Goal: Task Accomplishment & Management: Manage account settings

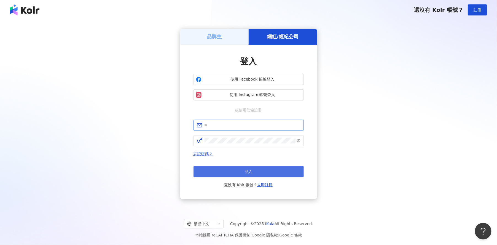
type input "**********"
click at [238, 170] on button "登入" at bounding box center [249, 171] width 110 height 11
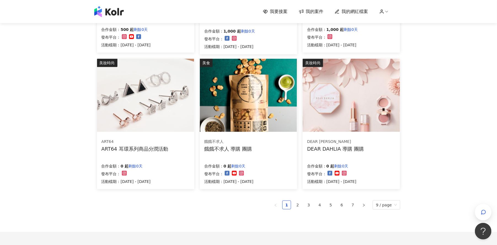
scroll to position [310, 0]
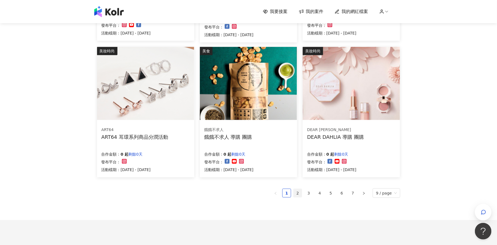
click at [301, 194] on link "2" at bounding box center [298, 193] width 8 height 8
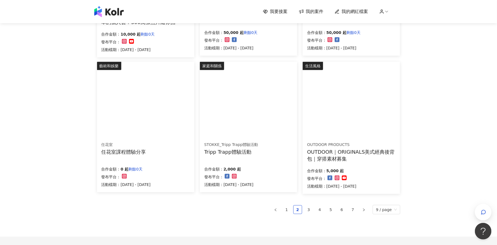
scroll to position [345, 0]
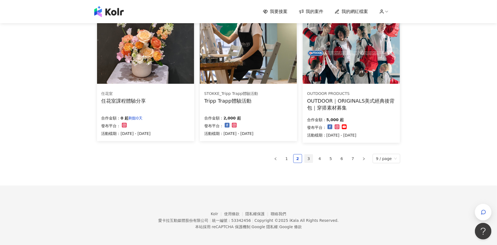
click at [310, 159] on link "3" at bounding box center [309, 158] width 8 height 8
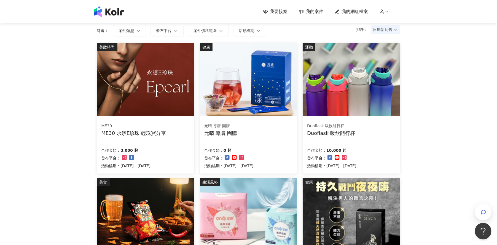
scroll to position [34, 0]
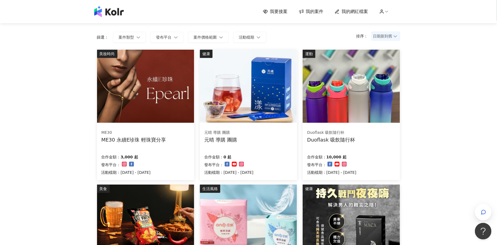
click at [158, 132] on div "ME30" at bounding box center [134, 133] width 65 height 6
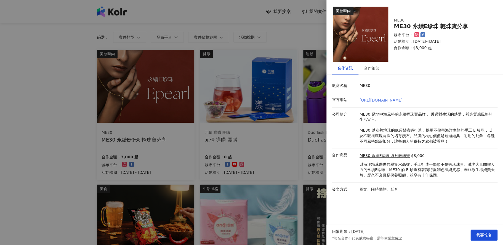
click at [377, 99] on link "[URL][DOMAIN_NAME]" at bounding box center [380, 100] width 43 height 4
click at [68, 135] on div at bounding box center [251, 122] width 503 height 245
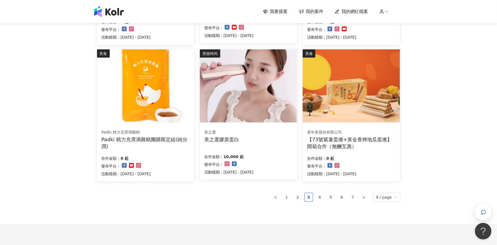
scroll to position [345, 0]
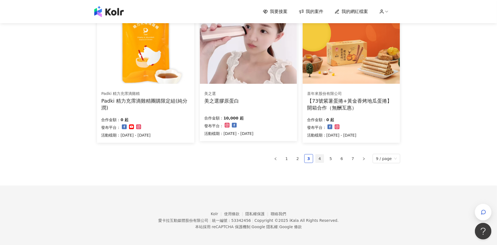
click at [321, 159] on link "4" at bounding box center [320, 158] width 8 height 8
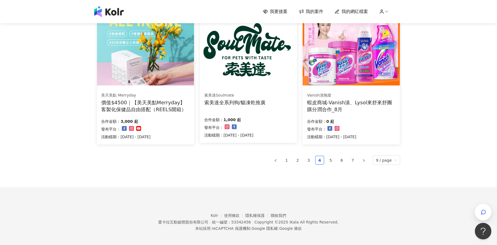
scroll to position [346, 0]
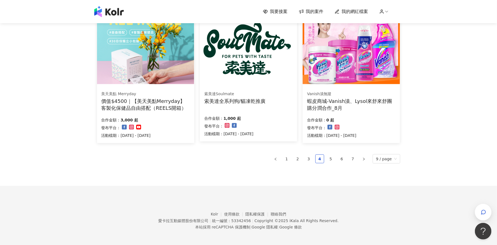
click at [402, 126] on div "生活風格 Vanish漬無蹤 蝦皮商城-Vanish漬、Lysol來舒來舒團購分潤合作_8月 合作金額： 0 起 發布平台： 活動檔期：[DATE] - [D…" at bounding box center [351, 77] width 103 height 132
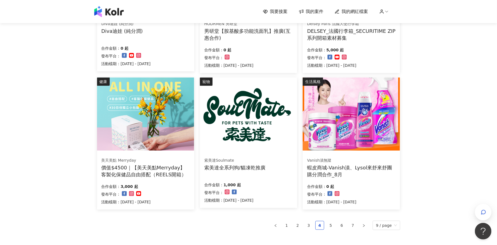
scroll to position [348, 0]
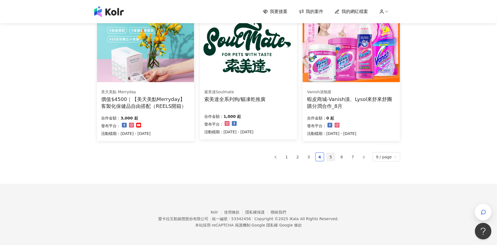
click at [333, 156] on link "5" at bounding box center [331, 157] width 8 height 8
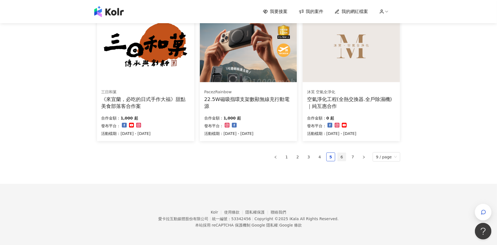
click at [341, 157] on link "6" at bounding box center [342, 157] width 8 height 8
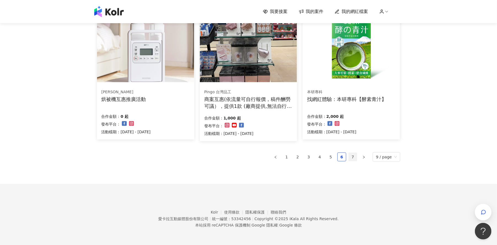
click at [354, 157] on link "7" at bounding box center [353, 157] width 8 height 8
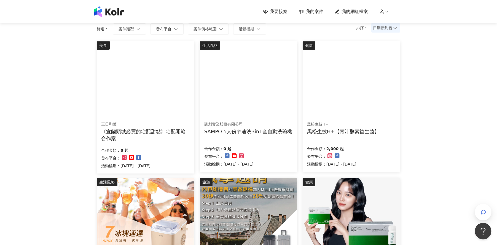
scroll to position [39, 0]
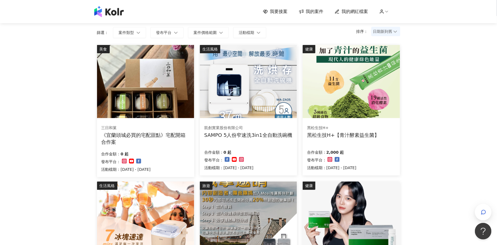
click at [364, 11] on span "我的網紅檔案" at bounding box center [355, 12] width 26 height 6
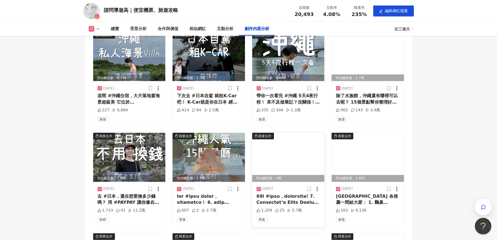
scroll to position [1517, 0]
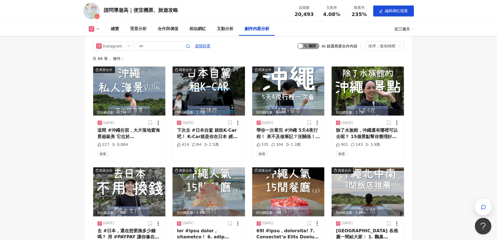
click at [315, 44] on span "啟動 關閉" at bounding box center [309, 46] width 22 height 6
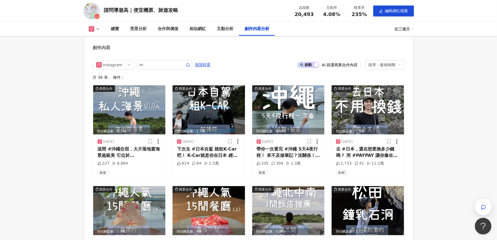
click at [313, 63] on span "啟動 關閉" at bounding box center [309, 65] width 22 height 6
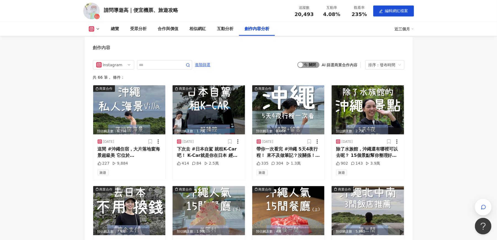
click at [313, 63] on span "啟動 關閉" at bounding box center [309, 65] width 22 height 6
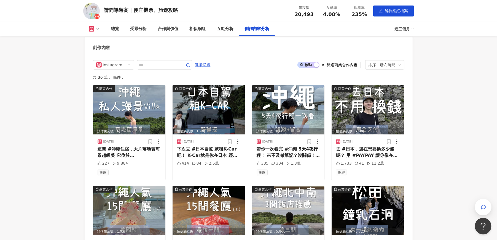
click at [313, 63] on span "啟動 關閉" at bounding box center [309, 65] width 22 height 6
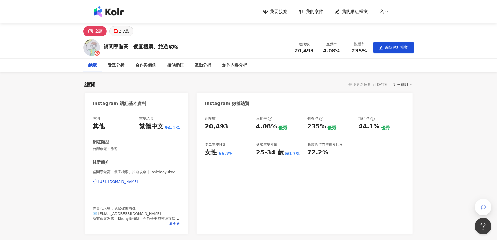
click at [122, 32] on div "2.7萬" at bounding box center [124, 31] width 10 height 8
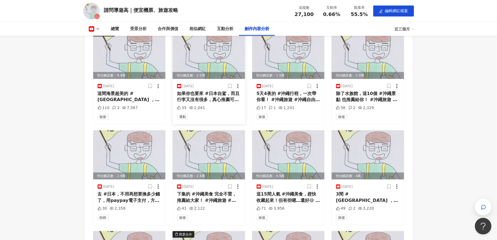
scroll to position [1414, 0]
